Goal: Communication & Community: Share content

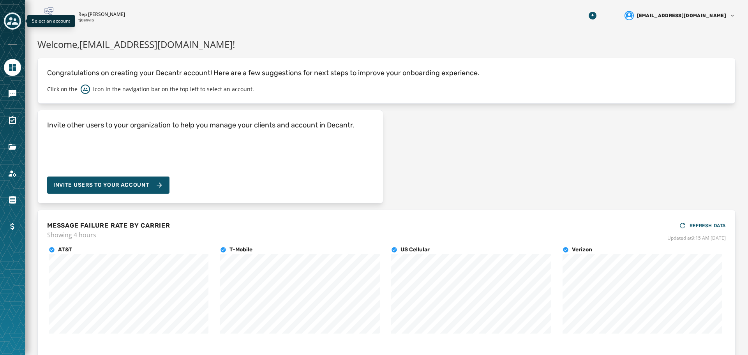
click at [11, 23] on icon "Toggle account select drawer" at bounding box center [12, 21] width 11 height 8
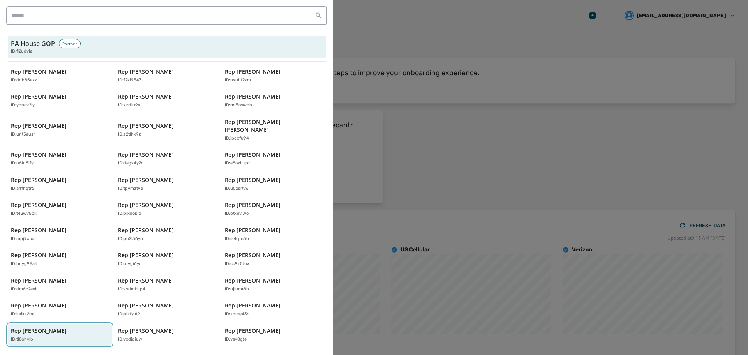
click at [47, 327] on p "Rep [PERSON_NAME]" at bounding box center [39, 331] width 56 height 8
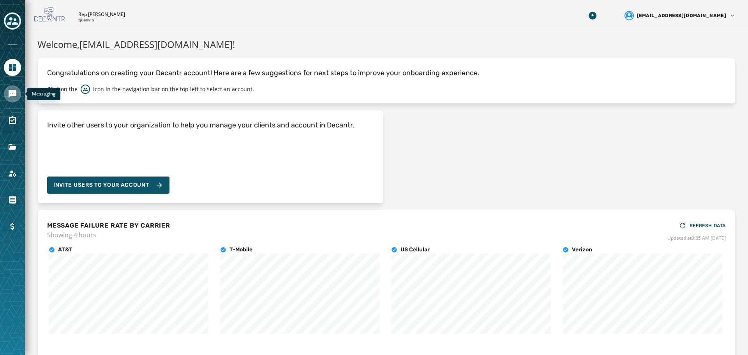
click at [11, 96] on icon "Navigate to Messaging" at bounding box center [13, 94] width 8 height 8
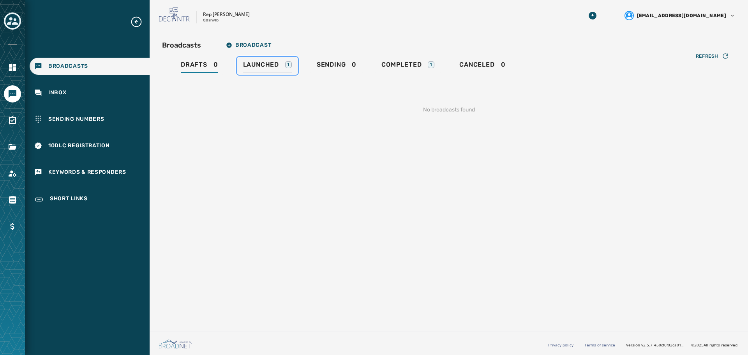
click at [257, 60] on link "Launched 1" at bounding box center [267, 66] width 61 height 18
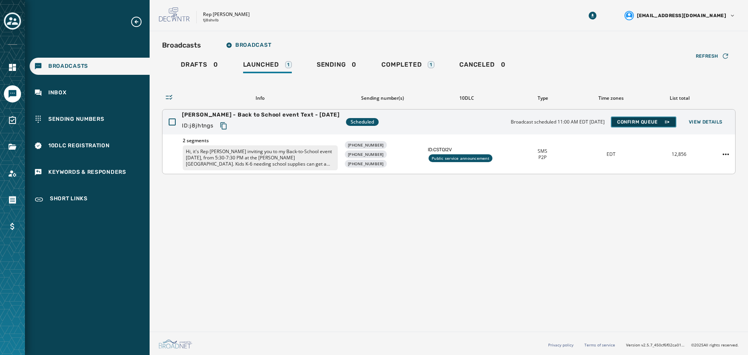
click at [628, 122] on span "Confirm Queue" at bounding box center [643, 122] width 53 height 6
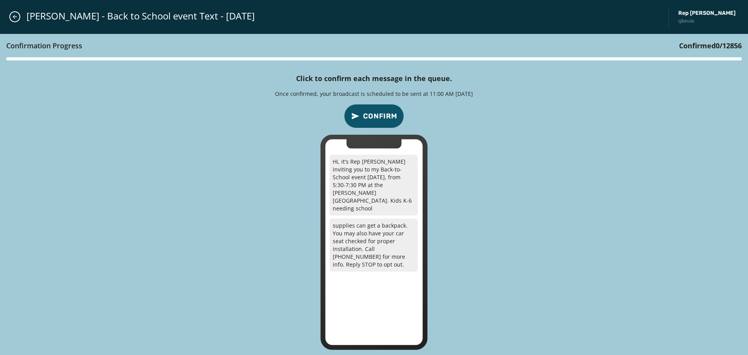
click at [369, 120] on span "Confirm" at bounding box center [380, 116] width 34 height 11
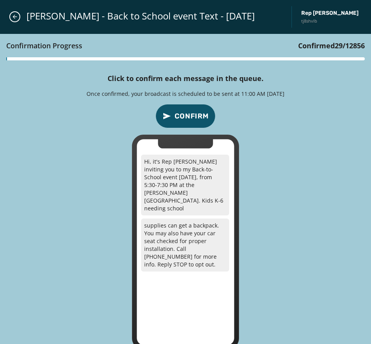
drag, startPoint x: 293, startPoint y: 202, endPoint x: 274, endPoint y: 192, distance: 21.4
click at [293, 202] on div "Confirmation Progress Confirmed 29 / 12856 Click to confirm each message in the…" at bounding box center [185, 192] width 371 height 316
click at [194, 114] on span "Confirm" at bounding box center [192, 116] width 34 height 11
click at [282, 118] on div "Confirmation Progress Confirmed 4,860 / 12856 Click to confirm each message in …" at bounding box center [185, 192] width 371 height 316
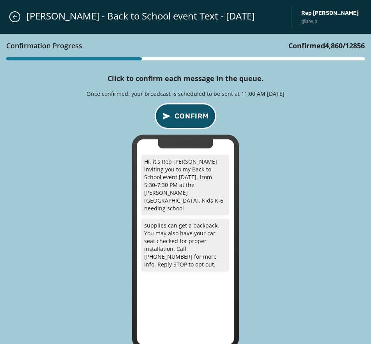
click at [194, 118] on span "Confirm" at bounding box center [192, 116] width 34 height 11
click at [293, 141] on div "Confirmation Progress Confirmed 9,693 / 12856 Click to confirm each message in …" at bounding box center [185, 192] width 371 height 316
click at [190, 112] on span "Confirm" at bounding box center [192, 116] width 34 height 11
click at [191, 115] on span "Confirm" at bounding box center [192, 116] width 34 height 11
click at [190, 115] on span "Confirm" at bounding box center [192, 116] width 34 height 11
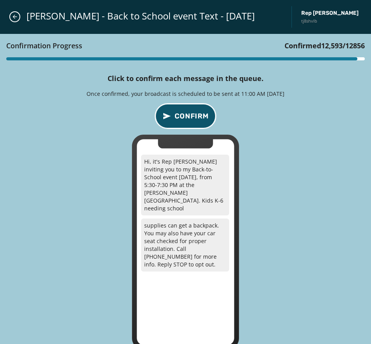
drag, startPoint x: 190, startPoint y: 115, endPoint x: 191, endPoint y: 124, distance: 8.7
click at [189, 118] on span "Confirm" at bounding box center [192, 116] width 34 height 11
click at [14, 18] on icon "Close admin drawer" at bounding box center [15, 17] width 6 height 6
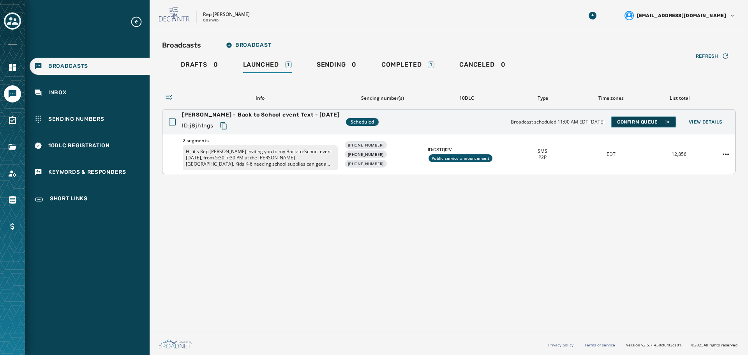
click at [643, 124] on span "Confirm Queue" at bounding box center [643, 122] width 53 height 6
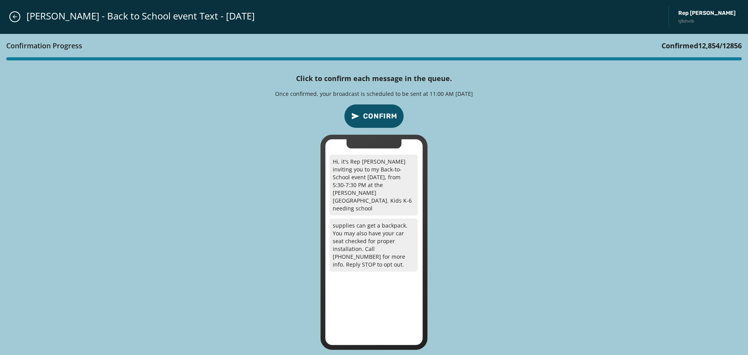
click at [386, 114] on span "Confirm" at bounding box center [380, 116] width 34 height 11
click at [386, 116] on span "Confirm" at bounding box center [380, 116] width 34 height 11
click at [384, 117] on span "Confirm" at bounding box center [380, 116] width 34 height 11
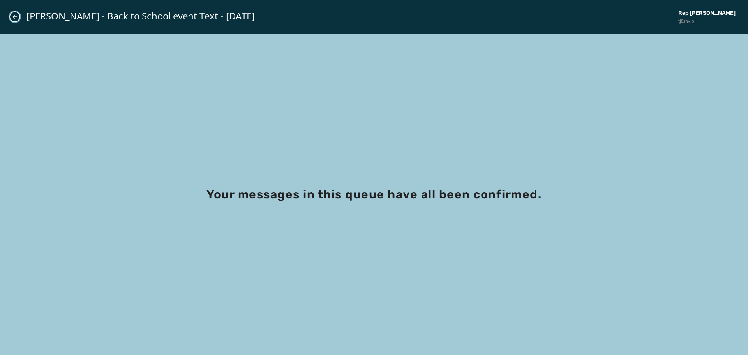
click at [11, 17] on button "Close admin drawer" at bounding box center [14, 16] width 11 height 11
